Goal: Task Accomplishment & Management: Manage account settings

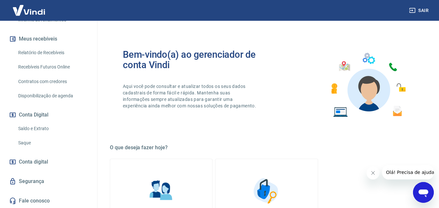
click at [28, 128] on link "Saldo e Extrato" at bounding box center [53, 128] width 74 height 13
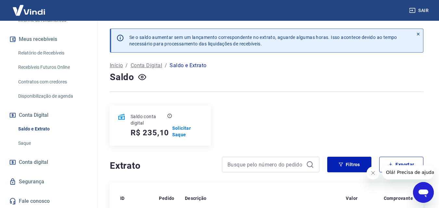
scroll to position [138, 0]
click at [26, 143] on link "Saque" at bounding box center [53, 142] width 74 height 13
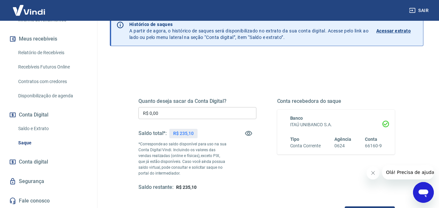
scroll to position [97, 0]
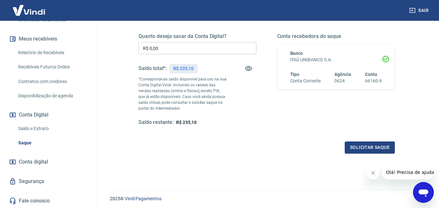
click at [37, 124] on link "Saldo e Extrato" at bounding box center [53, 128] width 74 height 13
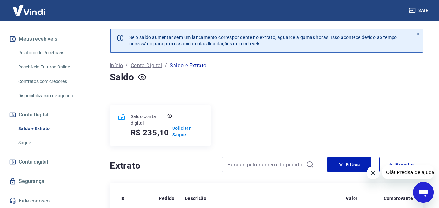
click at [38, 157] on span "Conta digital" at bounding box center [33, 161] width 29 height 9
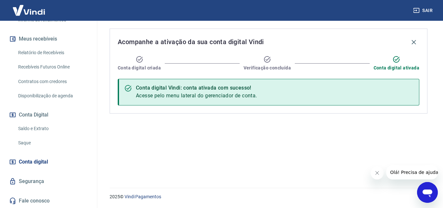
click at [36, 181] on link "Segurança" at bounding box center [48, 181] width 81 height 14
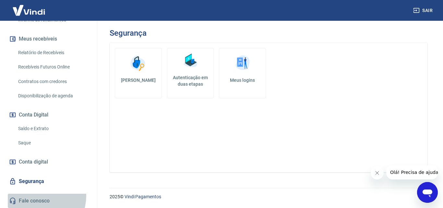
click at [34, 195] on link "Fale conosco" at bounding box center [48, 201] width 81 height 14
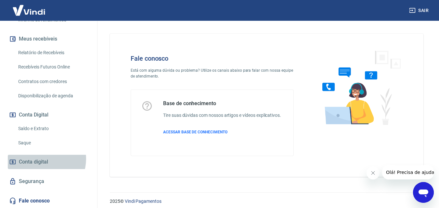
click at [41, 159] on span "Conta digital" at bounding box center [33, 161] width 29 height 9
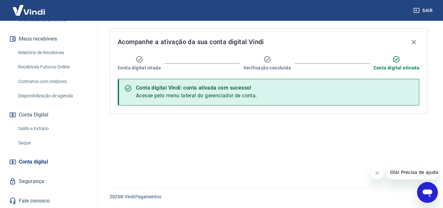
click at [42, 125] on link "Saldo e Extrato" at bounding box center [53, 128] width 74 height 13
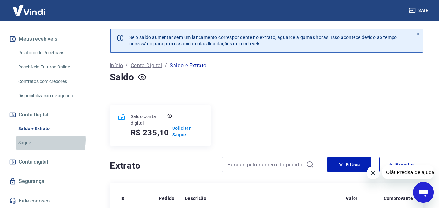
click at [33, 140] on link "Saque" at bounding box center [53, 142] width 74 height 13
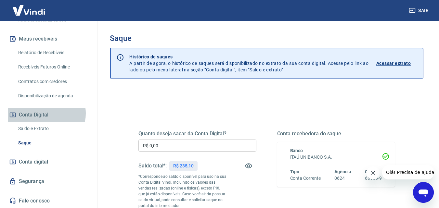
click at [44, 113] on button "Conta Digital" at bounding box center [48, 115] width 81 height 14
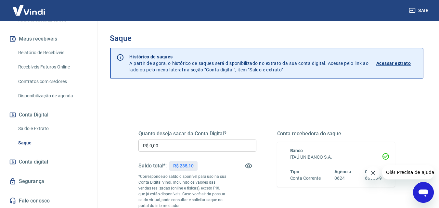
scroll to position [8, 0]
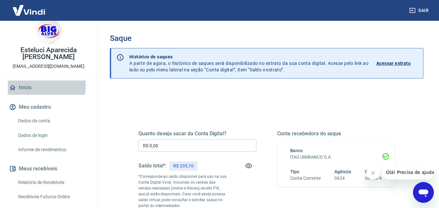
click at [28, 85] on link "Início" at bounding box center [48, 88] width 81 height 14
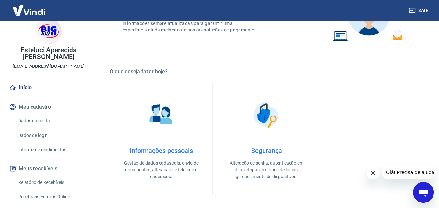
scroll to position [97, 0]
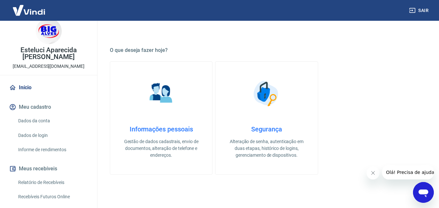
click at [161, 119] on link "Informações pessoais Gestão de dados cadastrais, envio de documentos, alteração…" at bounding box center [161, 117] width 103 height 113
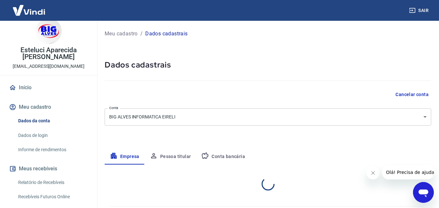
select select "PR"
select select "business"
click at [43, 12] on img at bounding box center [29, 10] width 42 height 20
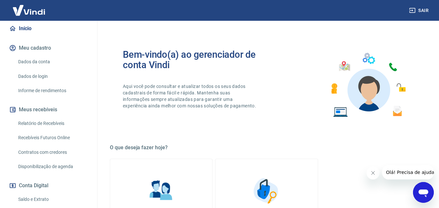
scroll to position [73, 0]
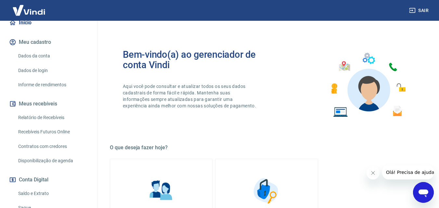
click at [35, 192] on link "Saldo e Extrato" at bounding box center [53, 193] width 74 height 13
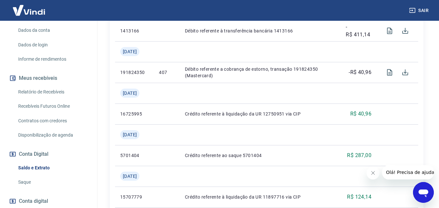
scroll to position [138, 0]
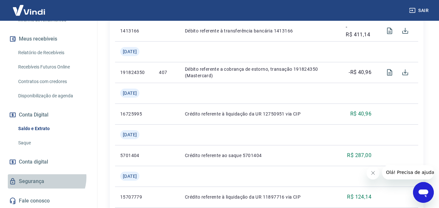
click at [45, 177] on link "Segurança" at bounding box center [48, 181] width 81 height 14
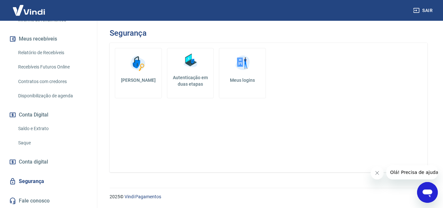
click at [46, 162] on span "Conta digital" at bounding box center [33, 161] width 29 height 9
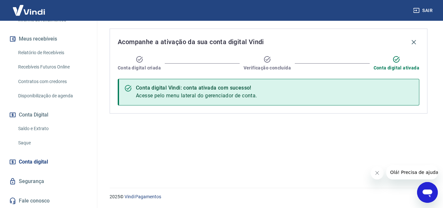
click at [46, 162] on span "Conta digital" at bounding box center [33, 161] width 29 height 9
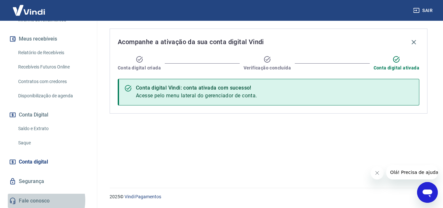
click at [40, 200] on link "Fale conosco" at bounding box center [48, 201] width 81 height 14
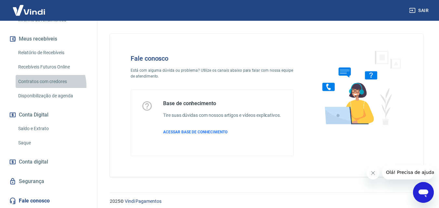
click at [48, 85] on link "Contratos com credores" at bounding box center [53, 81] width 74 height 13
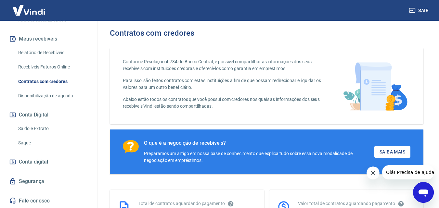
click at [49, 91] on link "Disponibilização de agenda" at bounding box center [53, 95] width 74 height 13
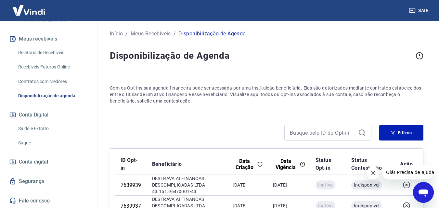
click at [53, 74] on div "Relatório de Recebíveis Recebíveis Futuros Online Contratos com credores Dispon…" at bounding box center [48, 74] width 81 height 56
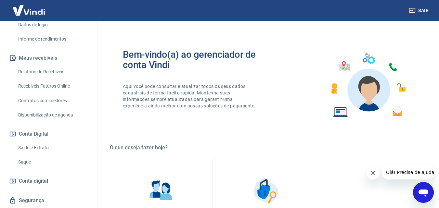
scroll to position [130, 0]
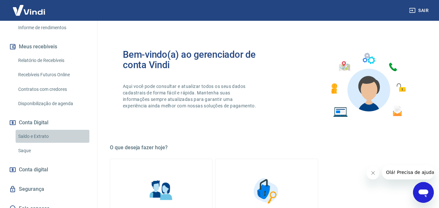
click at [56, 139] on link "Saldo e Extrato" at bounding box center [53, 136] width 74 height 13
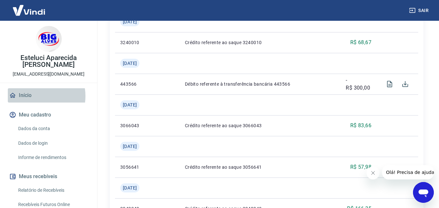
click at [35, 96] on link "Início" at bounding box center [48, 95] width 81 height 14
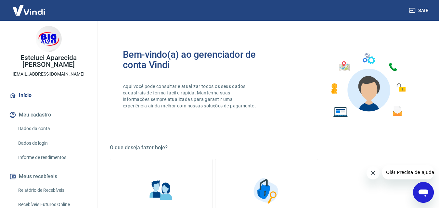
click at [47, 35] on img at bounding box center [49, 39] width 26 height 26
click at [38, 10] on img at bounding box center [29, 10] width 42 height 20
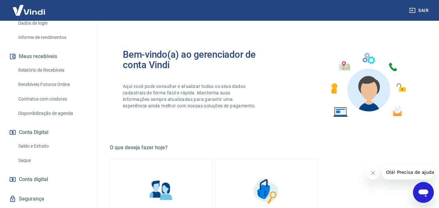
scroll to position [130, 0]
